Goal: Task Accomplishment & Management: Manage account settings

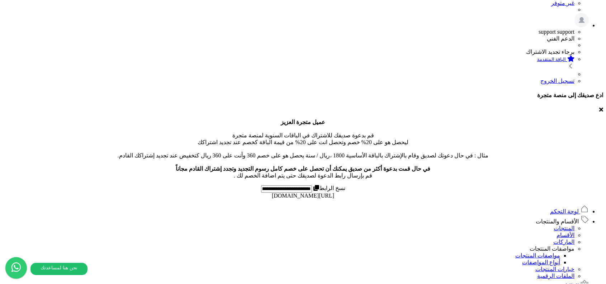
scroll to position [199, 0]
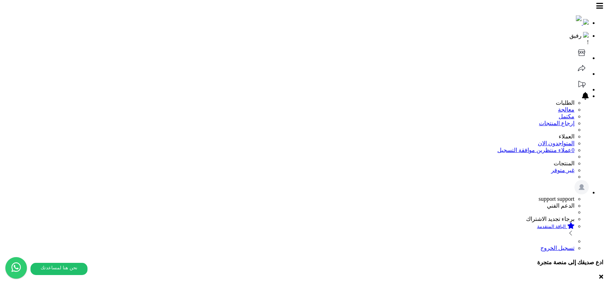
drag, startPoint x: 236, startPoint y: 167, endPoint x: 338, endPoint y: 167, distance: 102.2
copy td "اجمالي قيمة الطلبات بالصف"
